Goal: Information Seeking & Learning: Understand process/instructions

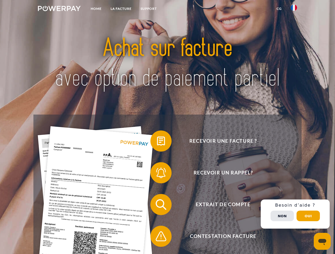
click at [59, 9] on img at bounding box center [59, 8] width 43 height 5
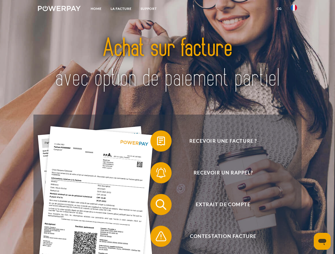
click at [294, 9] on img at bounding box center [293, 8] width 6 height 6
click at [279, 9] on link "CG" at bounding box center [279, 9] width 14 height 10
click at [157, 142] on span at bounding box center [153, 141] width 27 height 27
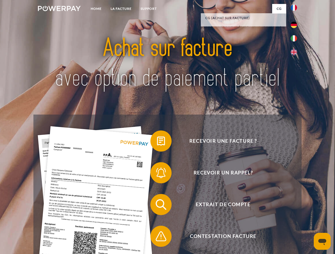
click at [157, 174] on span at bounding box center [153, 173] width 27 height 27
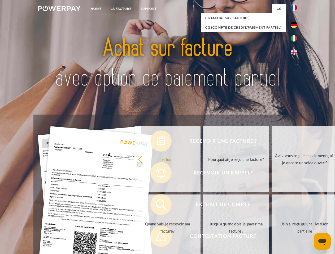
click at [203, 206] on link "Jusqu'à quand dois-je payer ma facture?" at bounding box center [236, 228] width 66 height 66
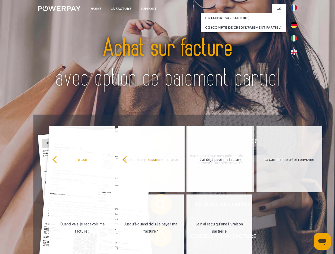
click at [157, 238] on span at bounding box center [153, 236] width 27 height 27
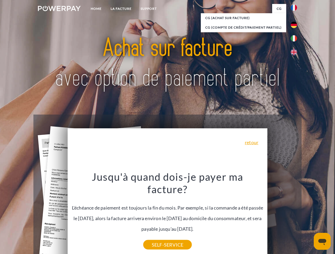
click at [295, 214] on div "Recevoir une facture ? Recevoir un rappel? Extrait de compte retour" at bounding box center [167, 221] width 268 height 212
click at [282, 215] on span "Extrait de compte" at bounding box center [223, 204] width 130 height 21
click at [308, 216] on header "Home LA FACTURE Support" at bounding box center [167, 183] width 335 height 366
